Goal: Task Accomplishment & Management: Manage account settings

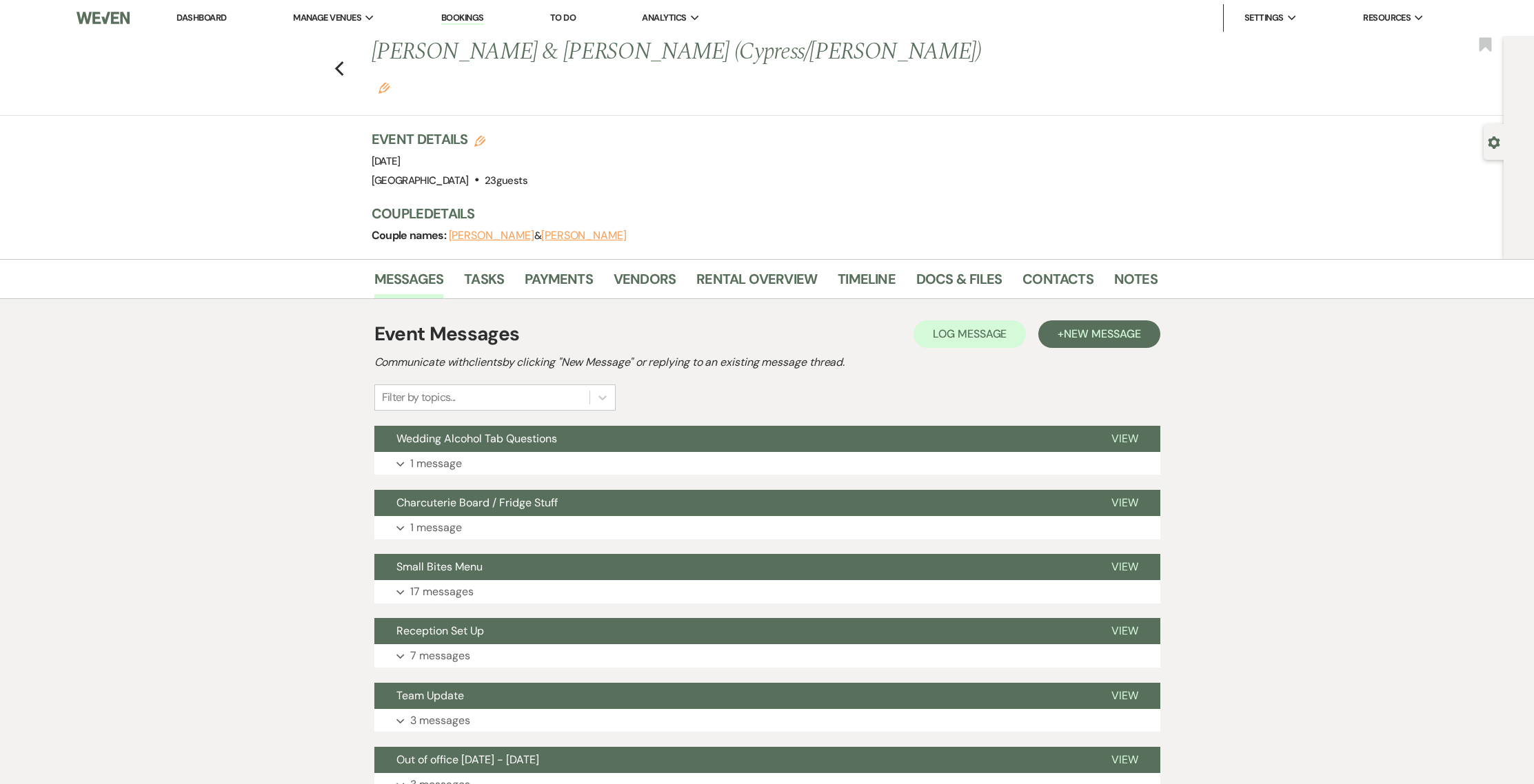
click at [206, 18] on link "Dashboard" at bounding box center [201, 18] width 49 height 12
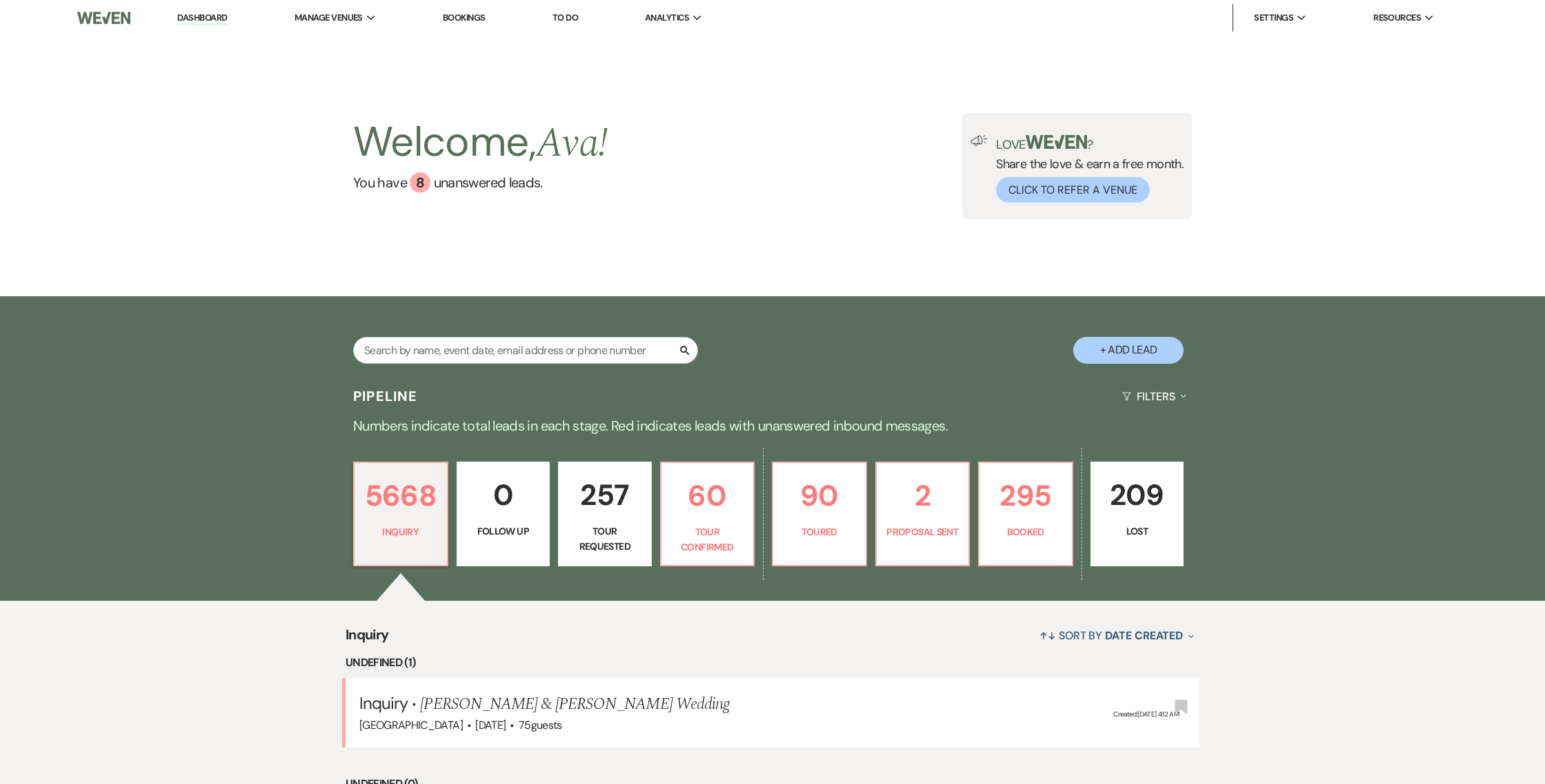
click at [471, 10] on li "Bookings" at bounding box center [463, 18] width 57 height 28
click at [471, 17] on link "Bookings" at bounding box center [464, 18] width 43 height 12
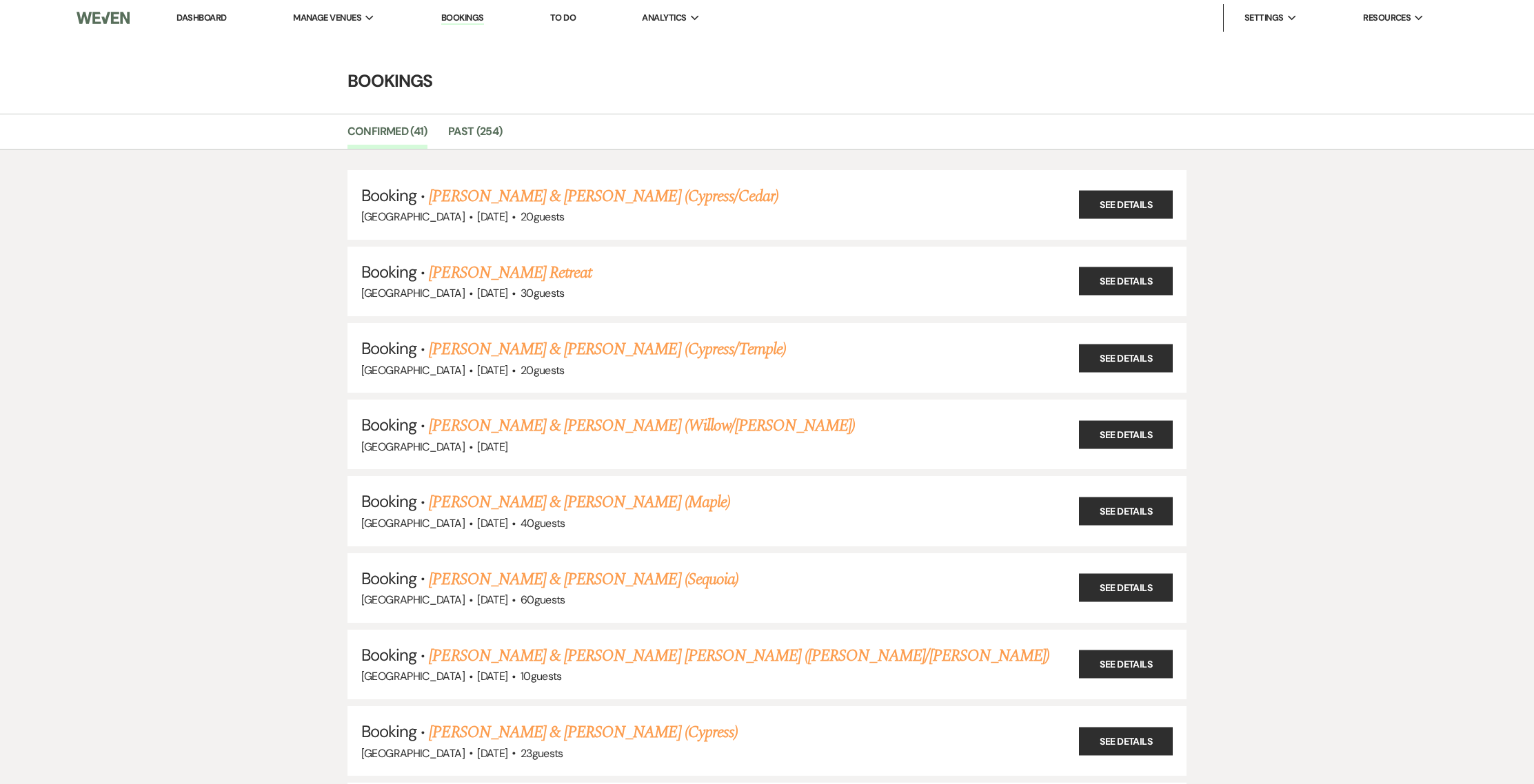
click at [549, 205] on link "[PERSON_NAME] & [PERSON_NAME] (Cypress/Cedar)" at bounding box center [603, 196] width 349 height 25
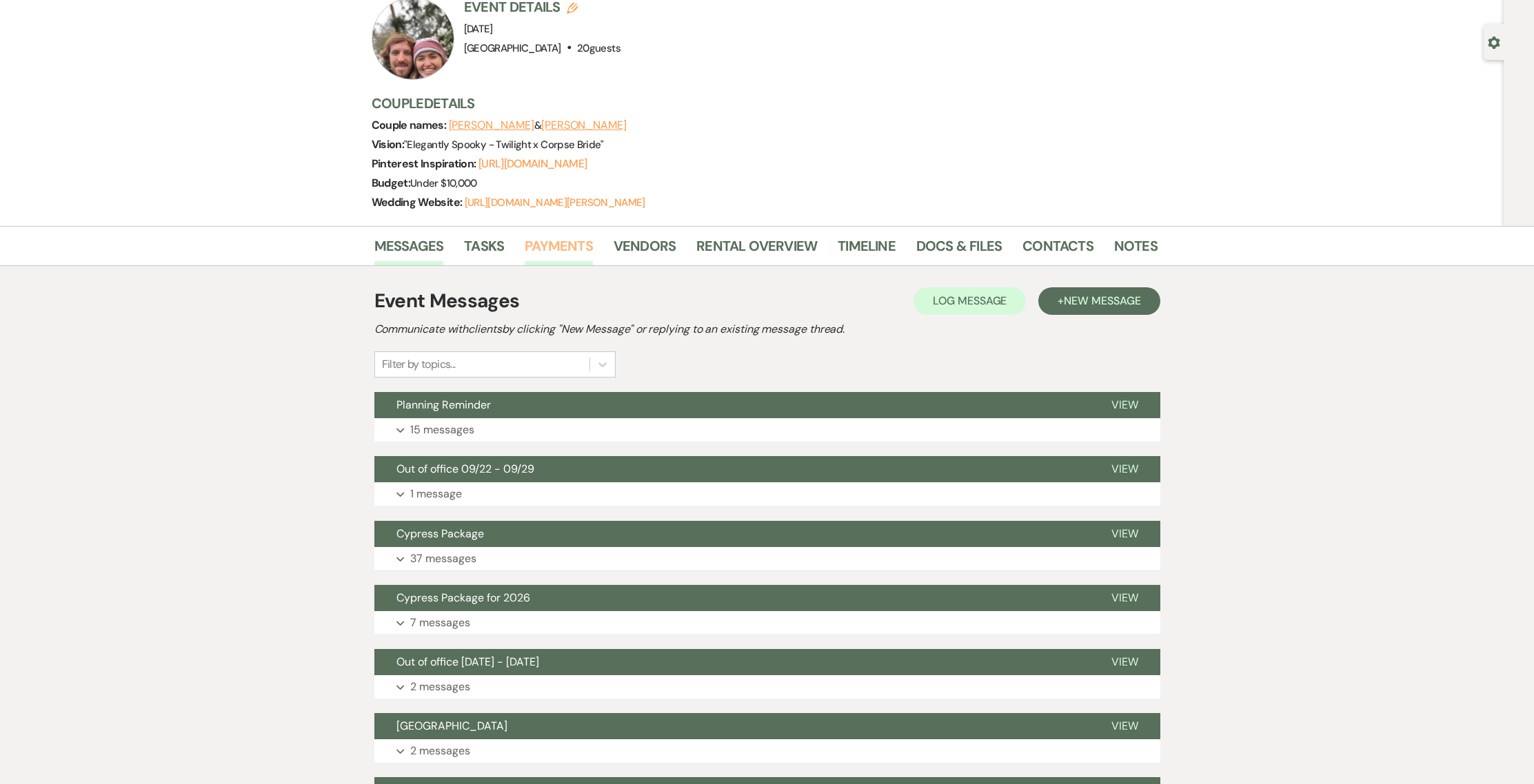
scroll to position [115, 0]
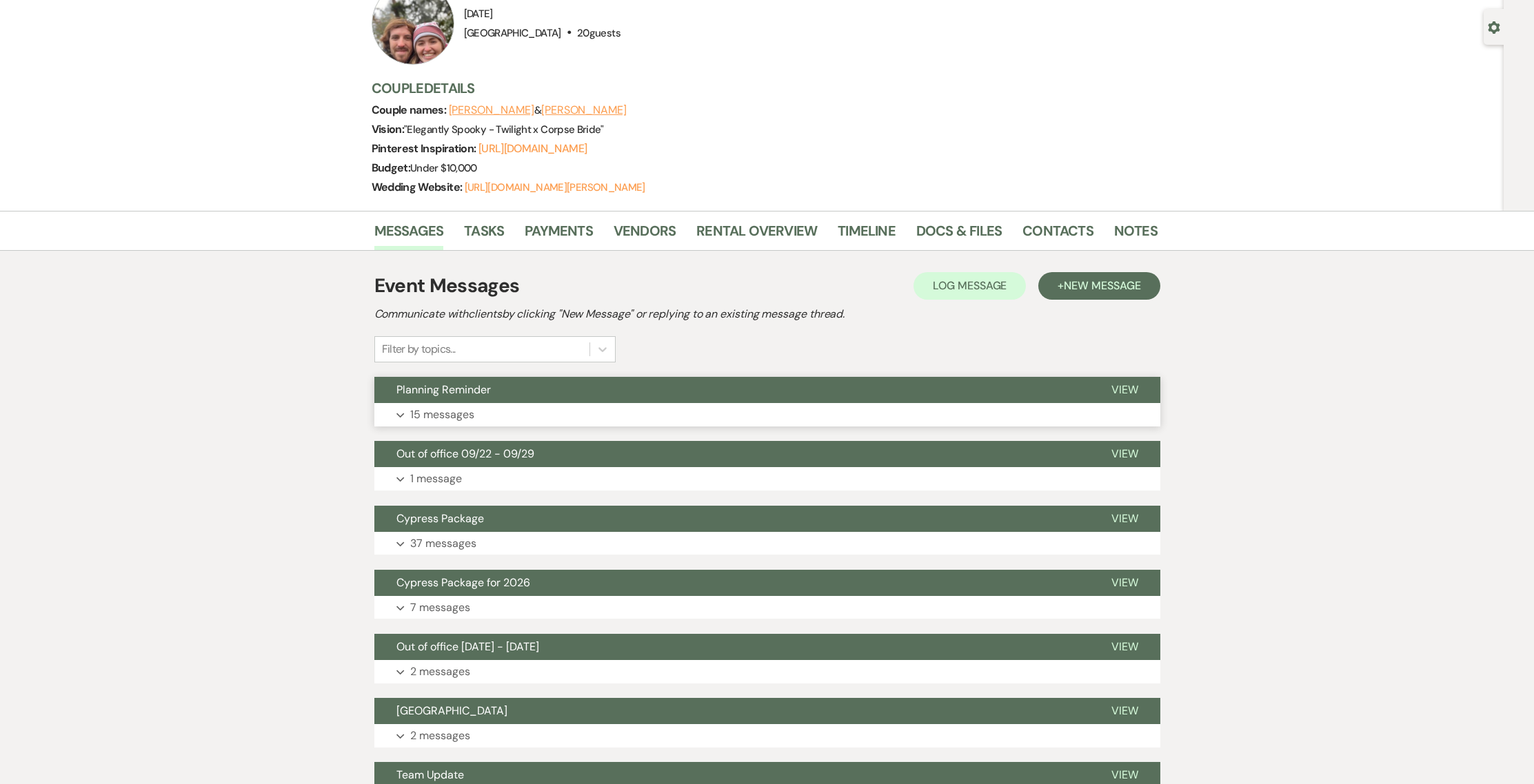
click at [462, 394] on span "Planning Reminder" at bounding box center [443, 390] width 95 height 14
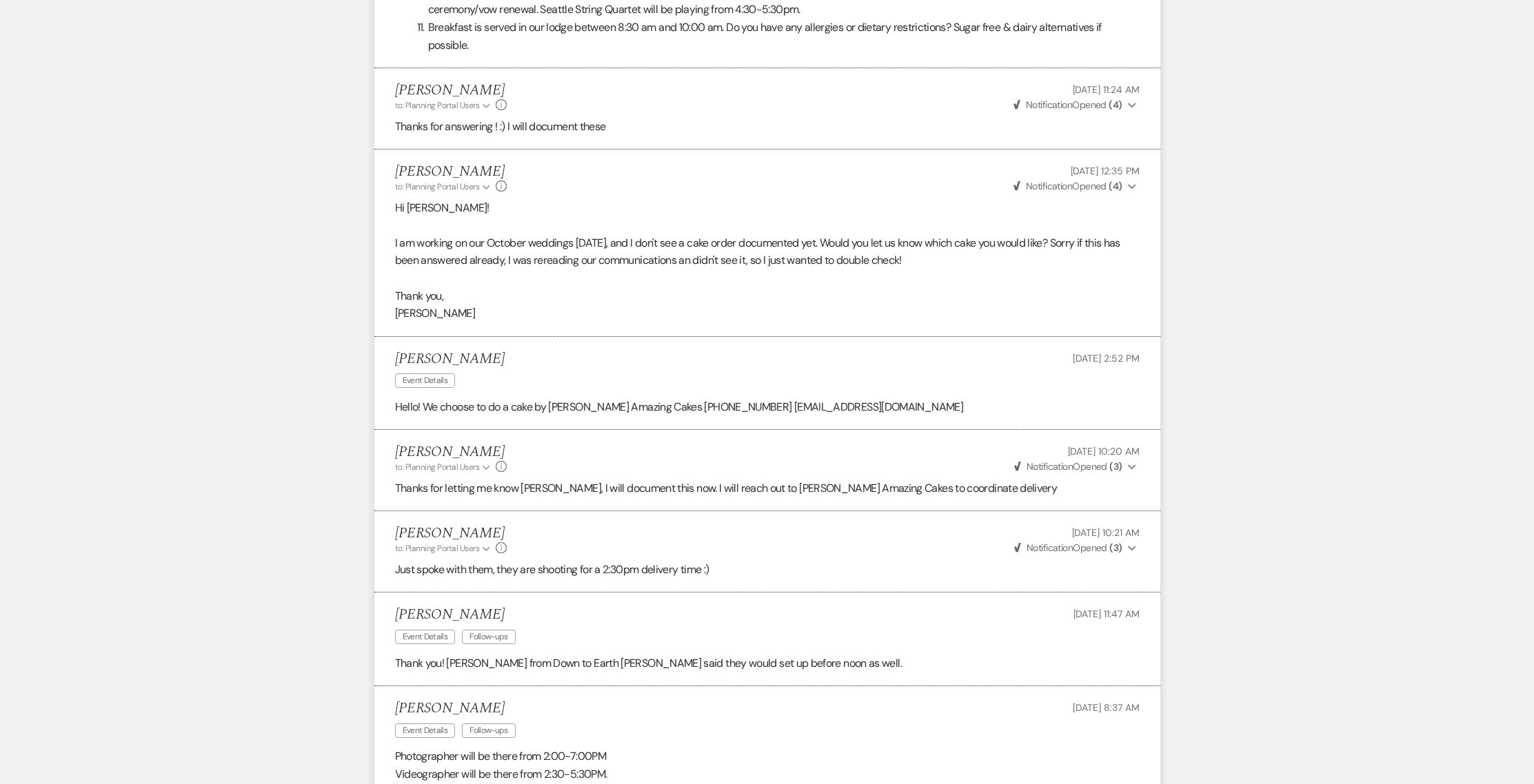
scroll to position [0, 0]
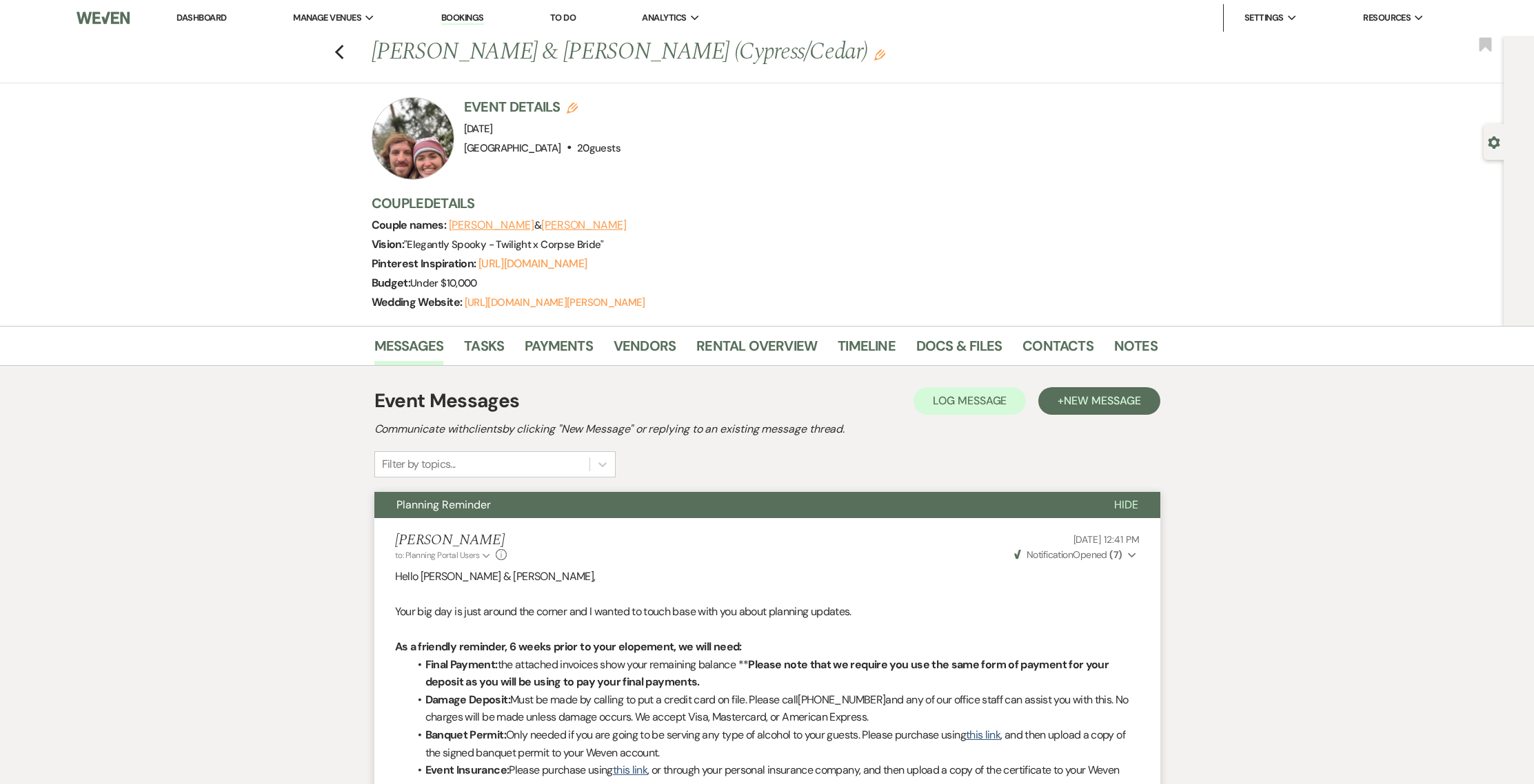
click at [1012, 344] on li "Docs & Files" at bounding box center [969, 349] width 106 height 33
click at [1027, 347] on link "Contacts" at bounding box center [1057, 350] width 71 height 30
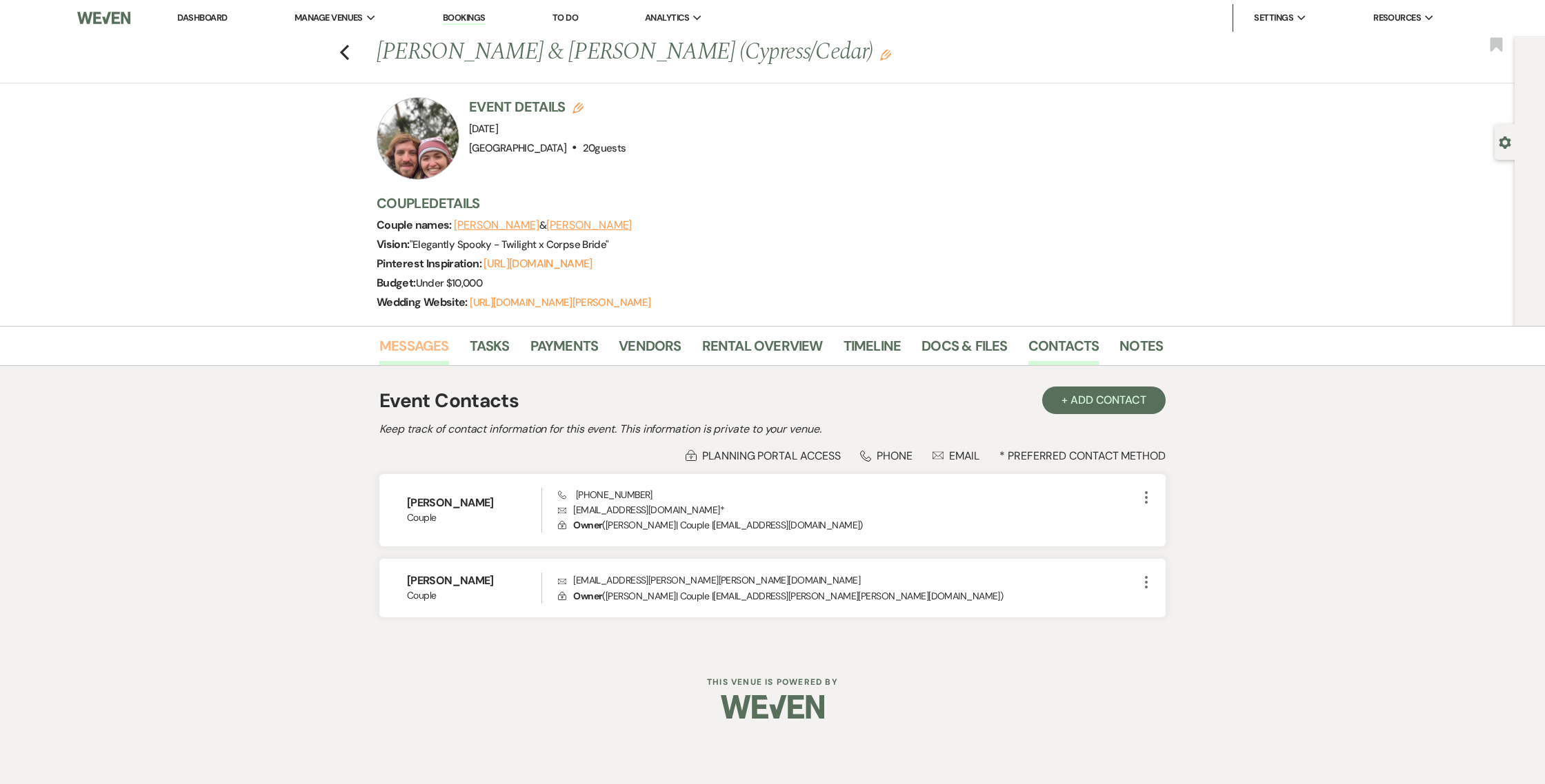
click at [420, 343] on link "Messages" at bounding box center [413, 350] width 69 height 30
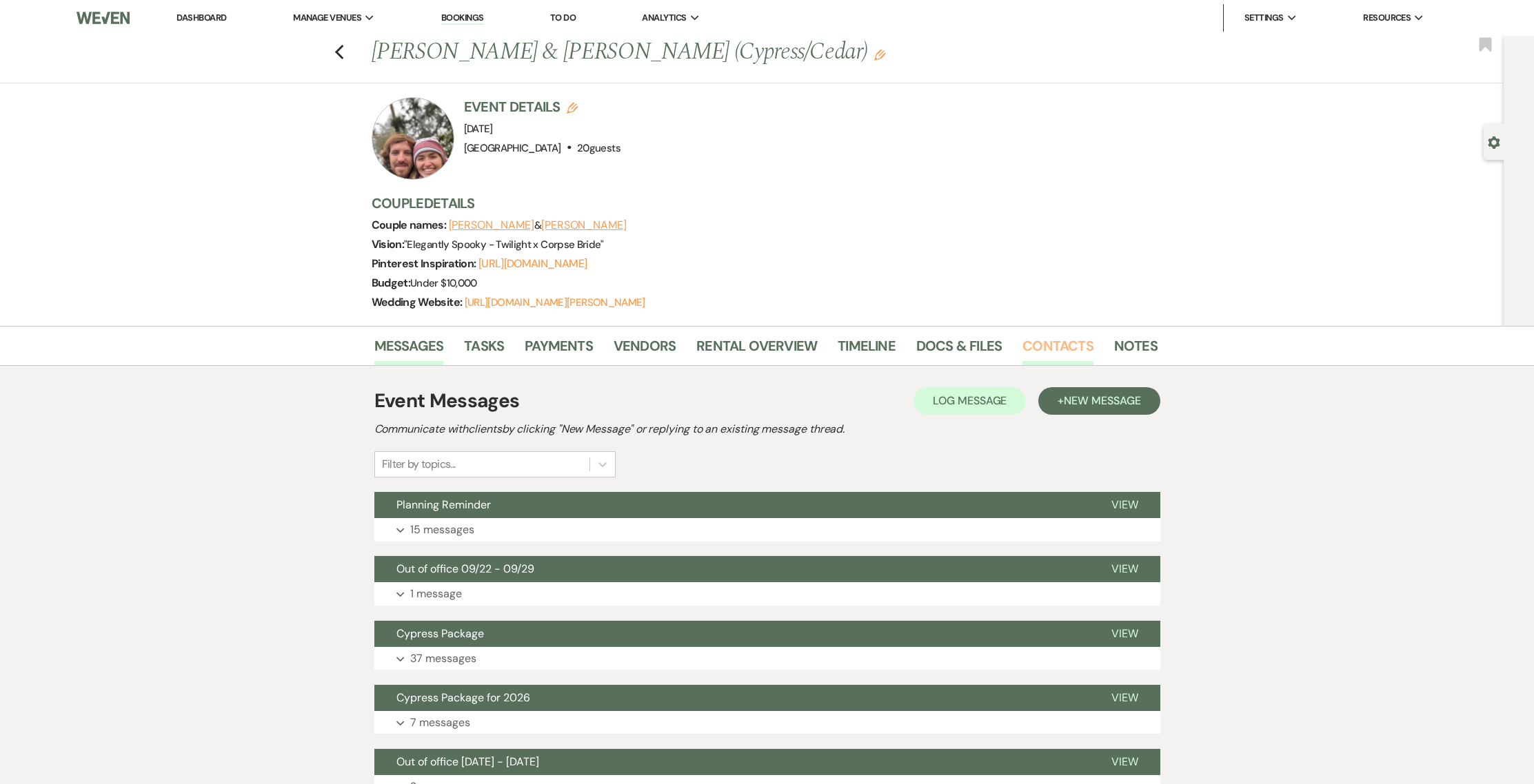
click at [1042, 342] on link "Contacts" at bounding box center [1057, 350] width 71 height 30
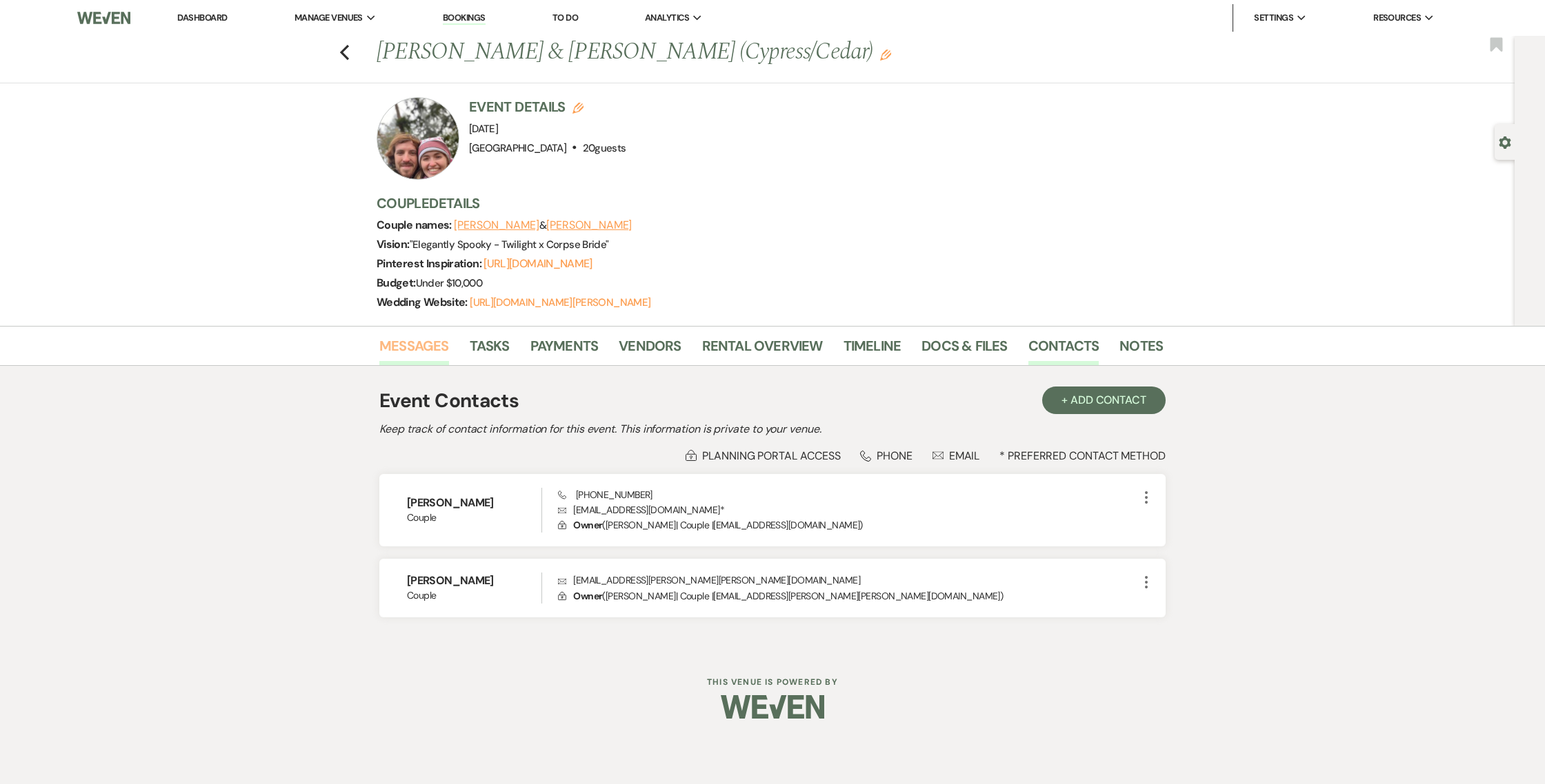
click at [389, 339] on link "Messages" at bounding box center [413, 350] width 69 height 30
